Goal: Transaction & Acquisition: Purchase product/service

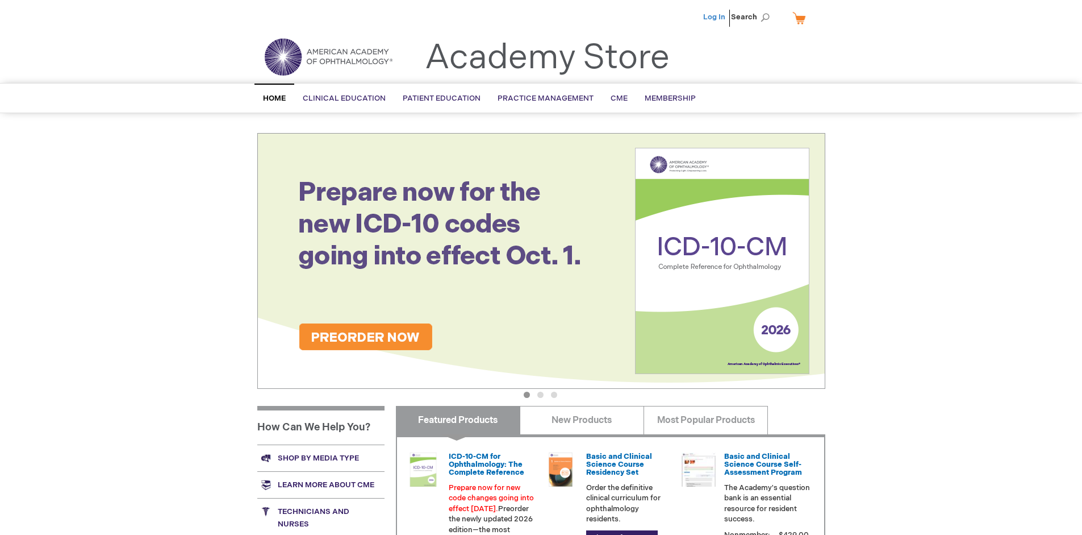
click at [715, 17] on link "Log In" at bounding box center [714, 16] width 22 height 9
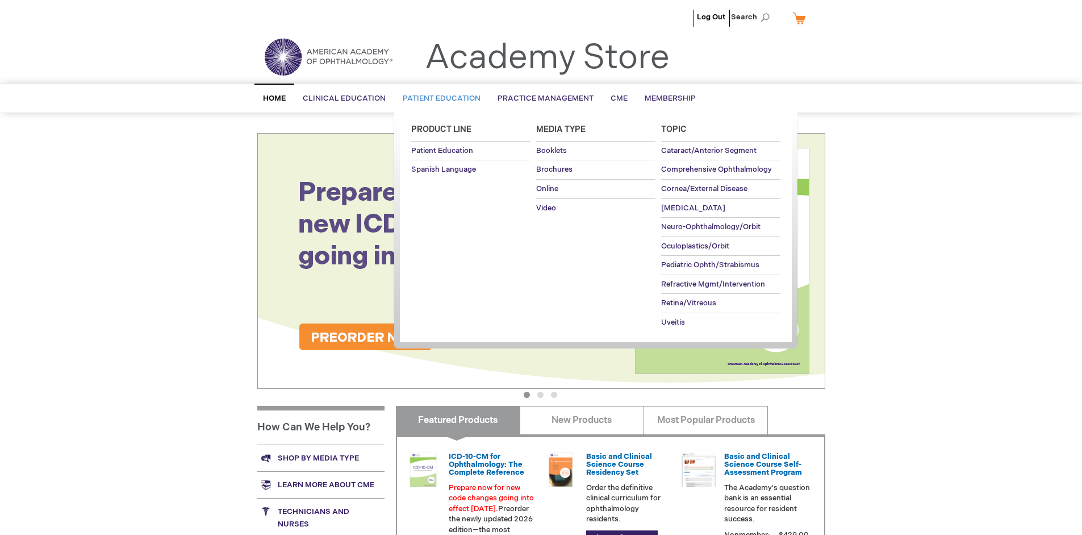
click at [439, 98] on span "Patient Education" at bounding box center [442, 98] width 78 height 9
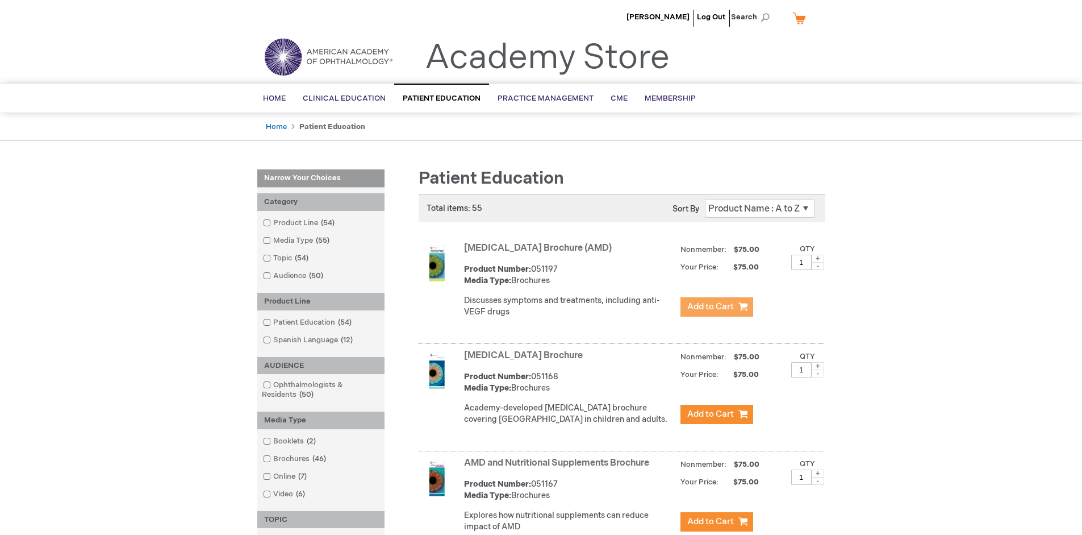
click at [716, 307] on span "Add to Cart" at bounding box center [710, 306] width 47 height 11
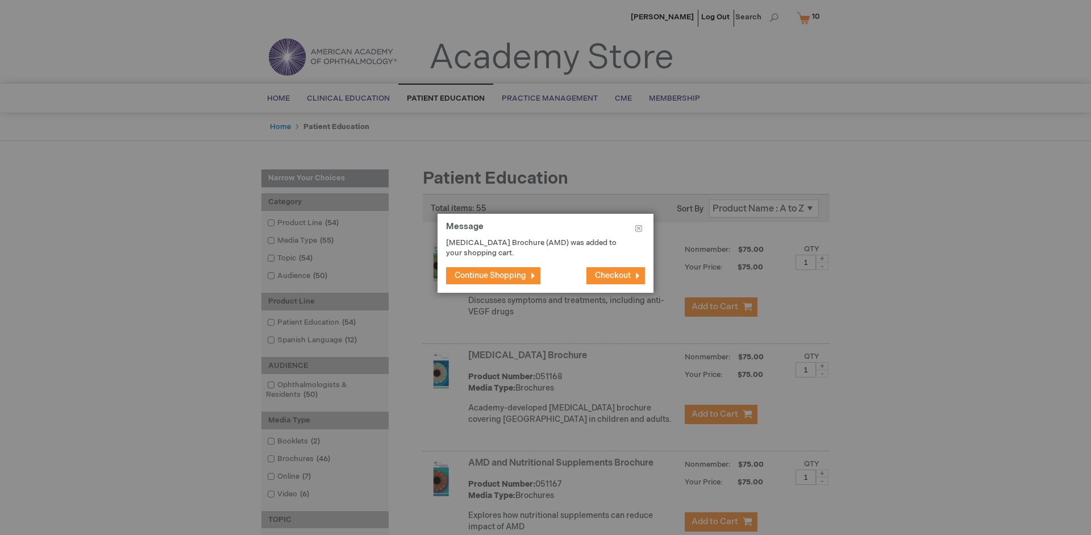
click at [490, 275] on span "Continue Shopping" at bounding box center [490, 275] width 72 height 10
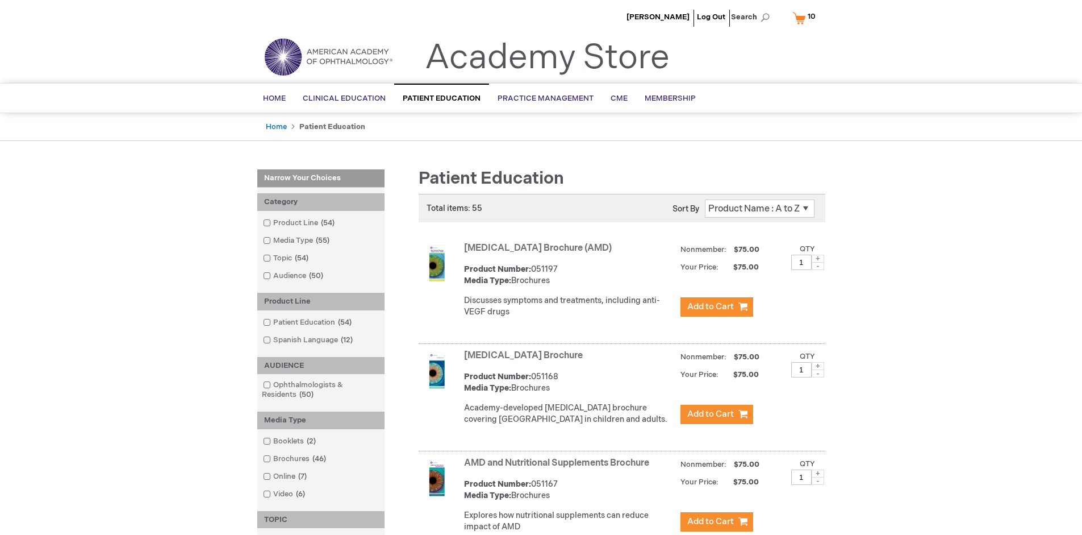
click at [559, 468] on link "AMD and Nutritional Supplements Brochure" at bounding box center [556, 462] width 185 height 11
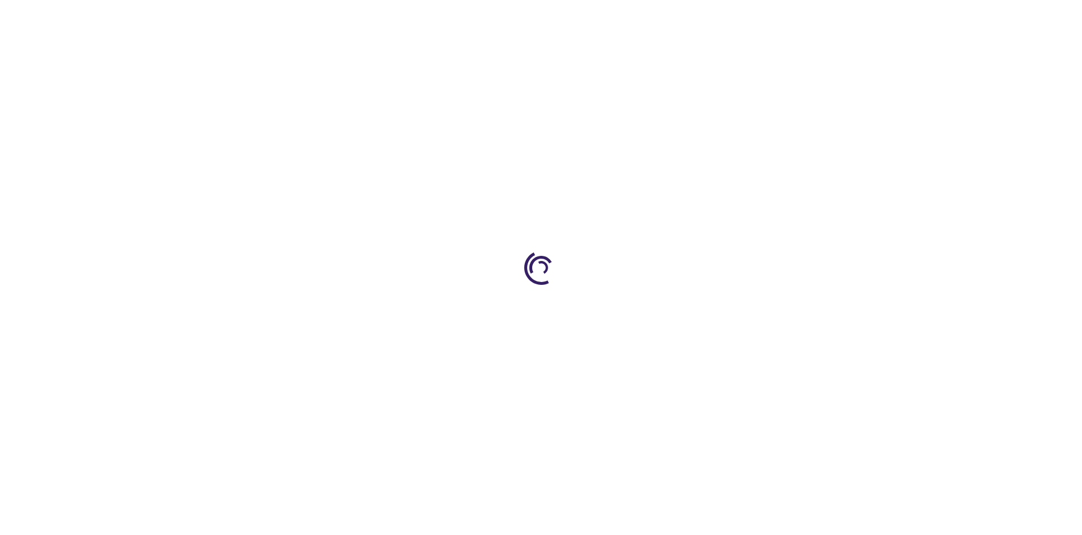
type input "1"
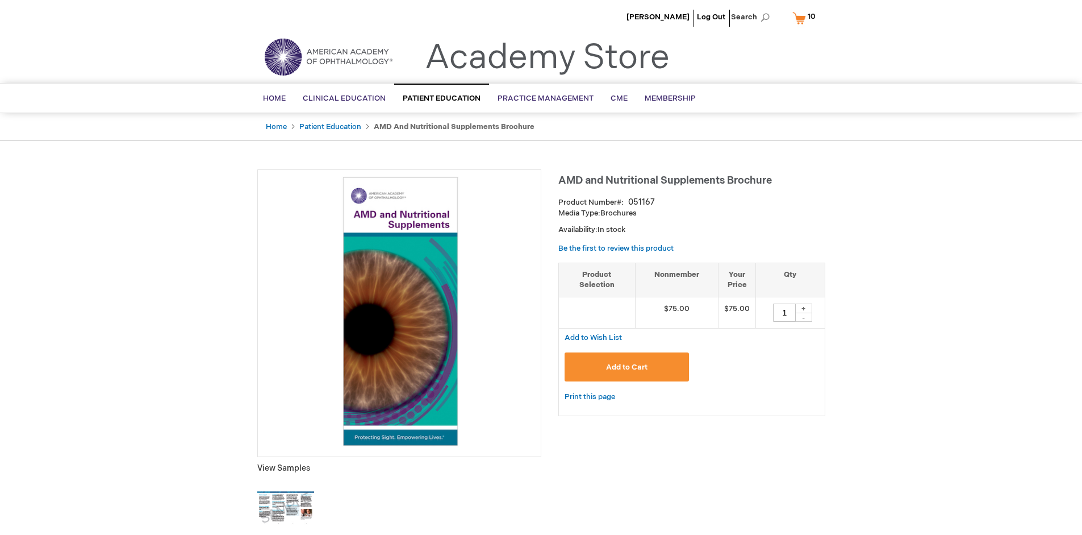
click at [627, 366] on span "Add to Cart" at bounding box center [626, 366] width 41 height 9
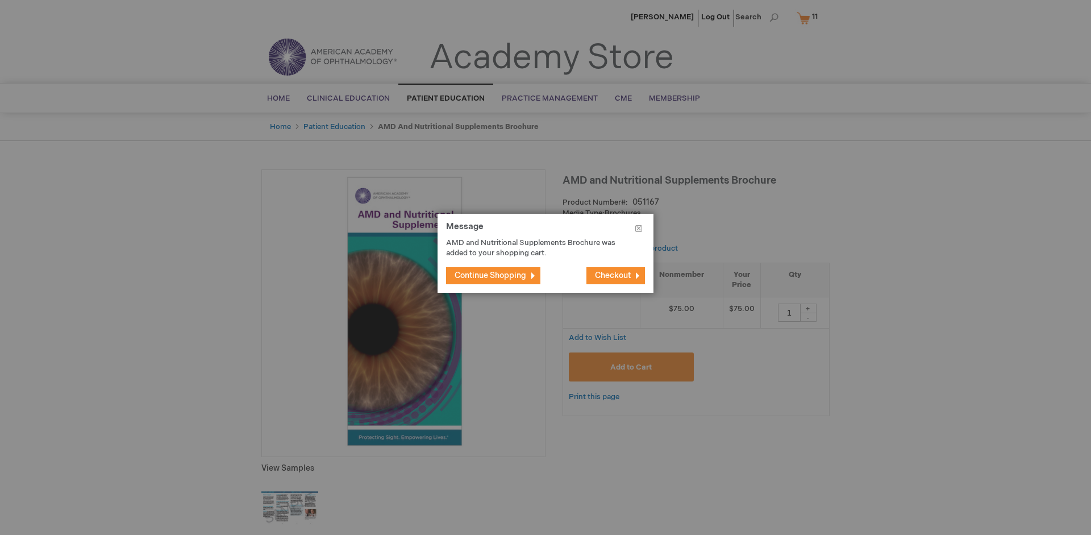
click at [490, 275] on span "Continue Shopping" at bounding box center [490, 275] width 72 height 10
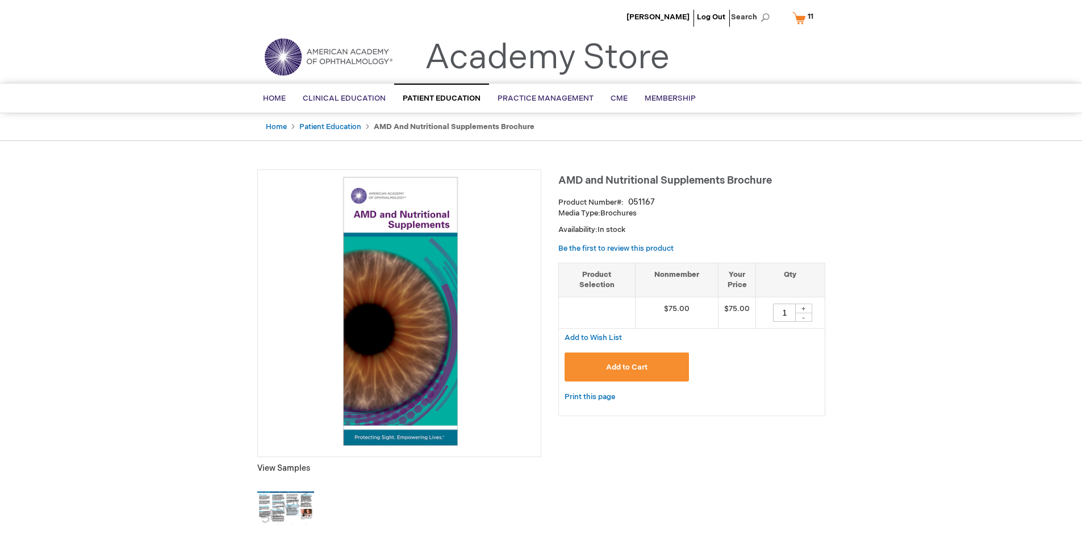
click at [805, 18] on link "My Cart 11 11 items" at bounding box center [805, 18] width 31 height 20
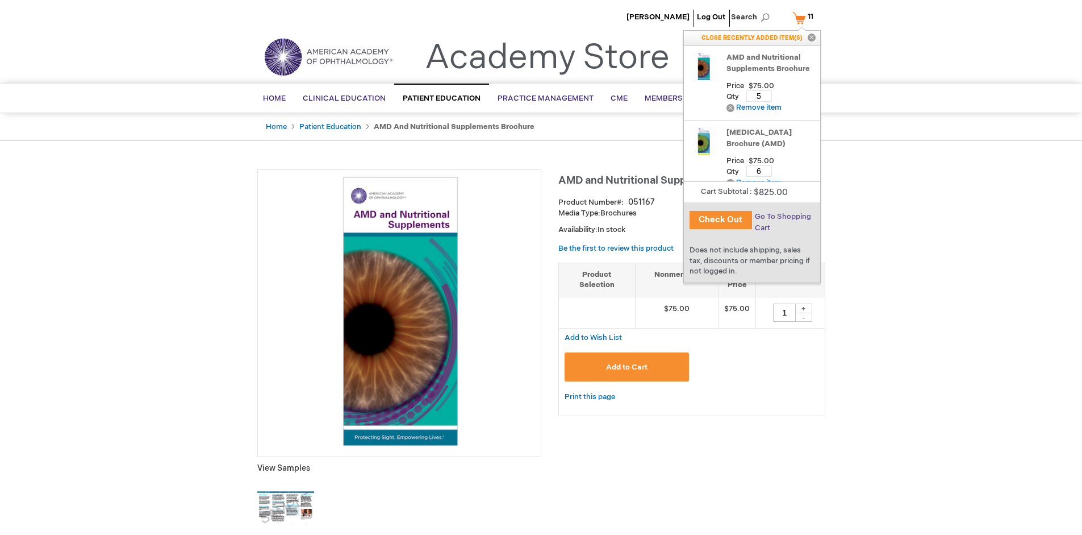
click at [782, 216] on span "Go To Shopping Cart" at bounding box center [783, 222] width 56 height 20
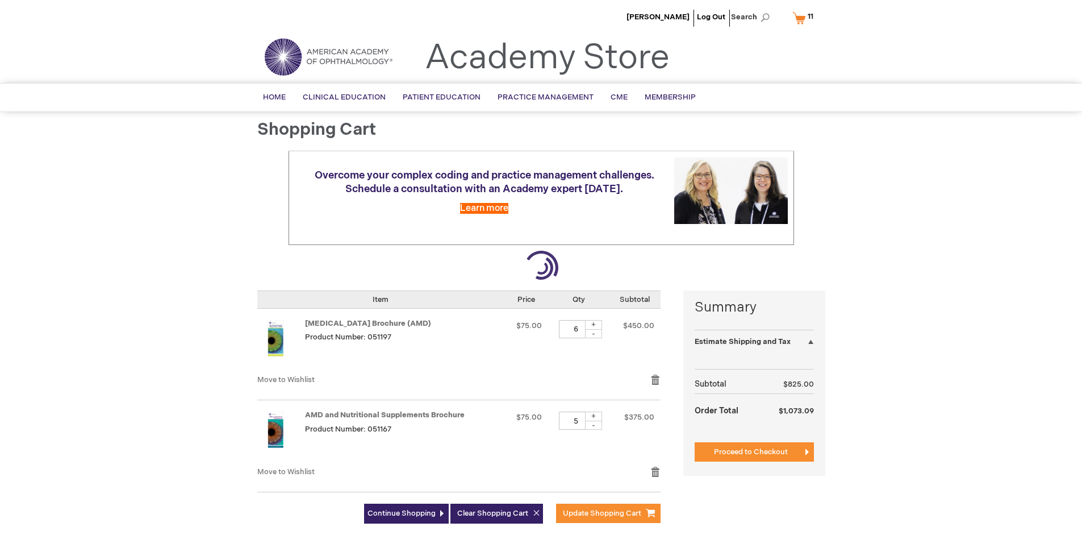
select select "US"
select select "41"
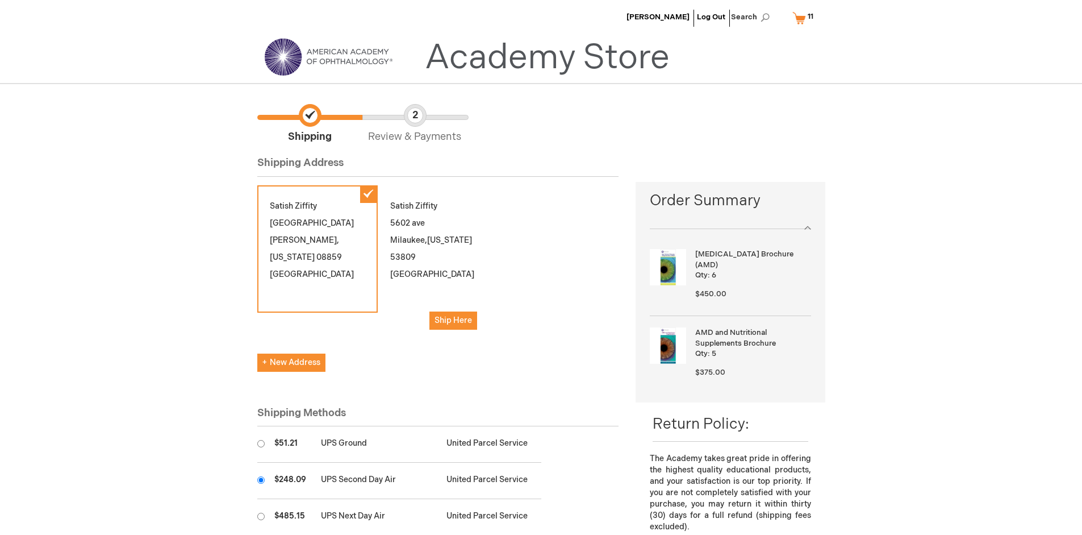
click at [261, 479] on input "radio" at bounding box center [260, 479] width 7 height 7
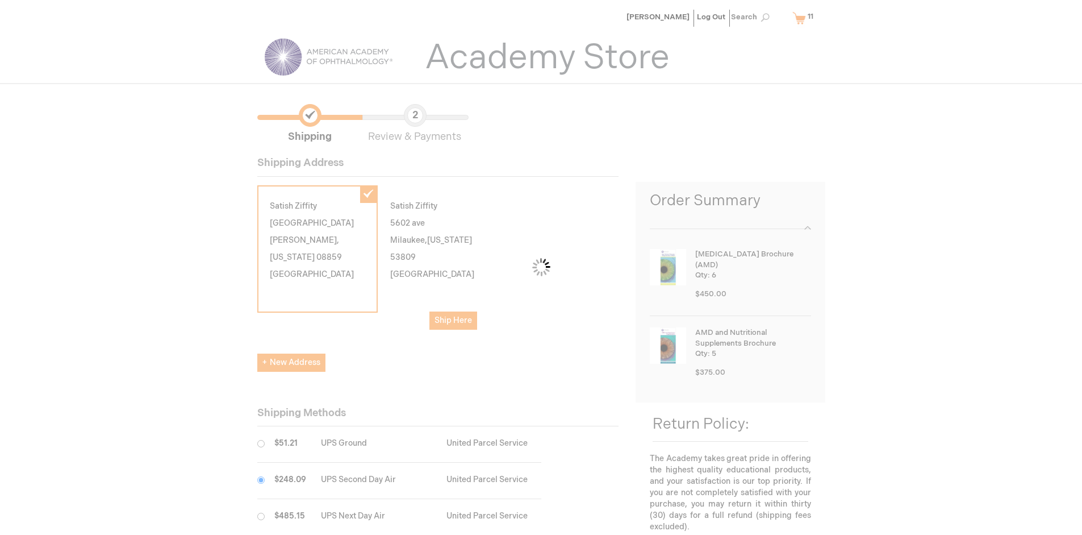
scroll to position [57, 0]
